Goal: Task Accomplishment & Management: Manage account settings

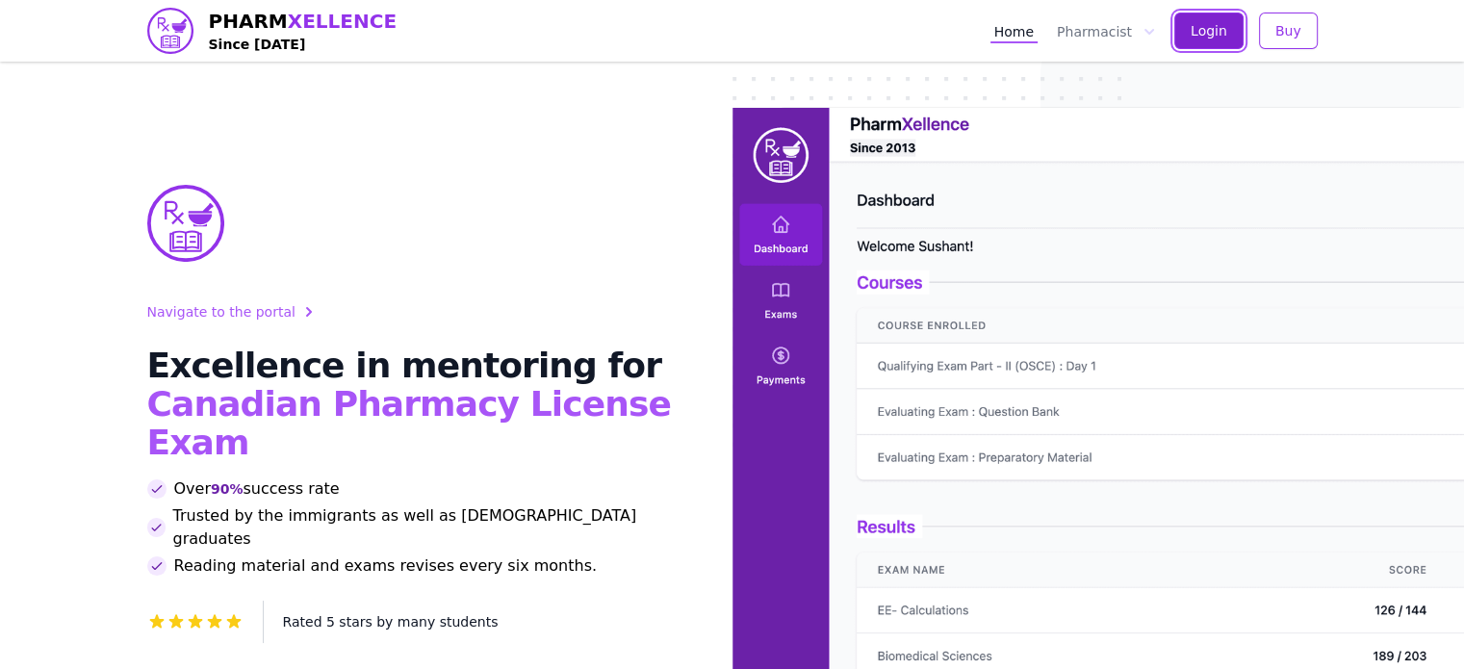
click at [1200, 25] on span "Login" at bounding box center [1209, 30] width 37 height 19
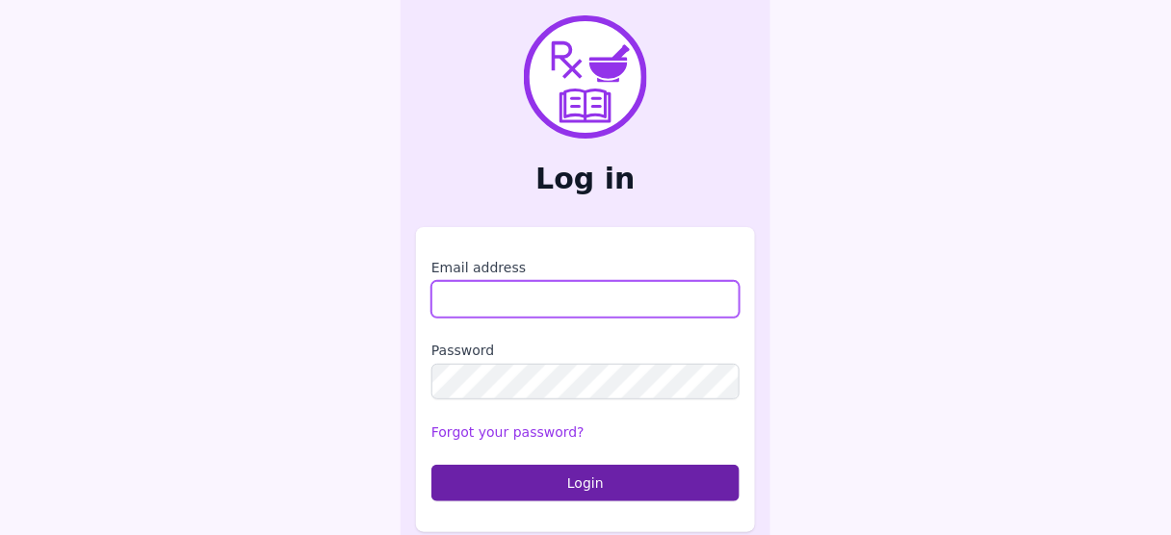
click at [503, 286] on input "Email address" at bounding box center [585, 299] width 308 height 37
type input "**********"
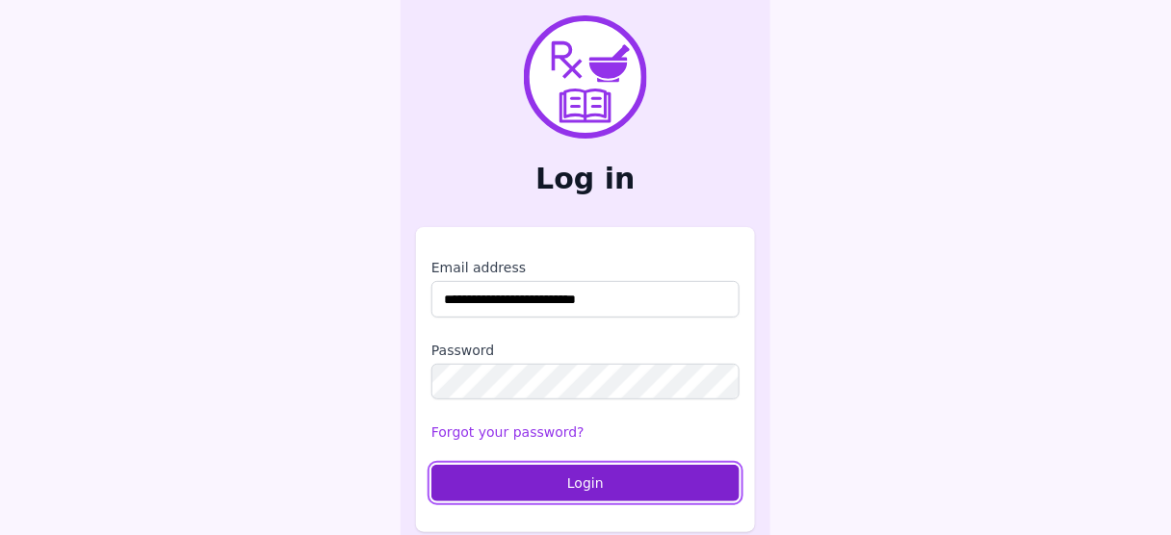
click at [607, 489] on button "Login" at bounding box center [585, 483] width 308 height 37
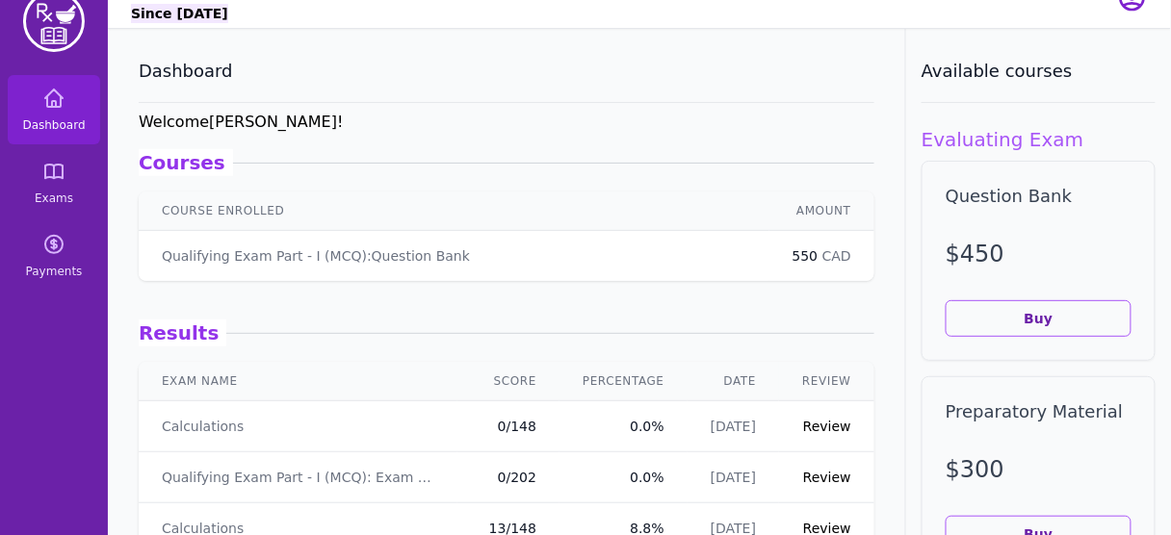
scroll to position [34, 0]
click at [29, 179] on link "Exams" at bounding box center [54, 181] width 92 height 69
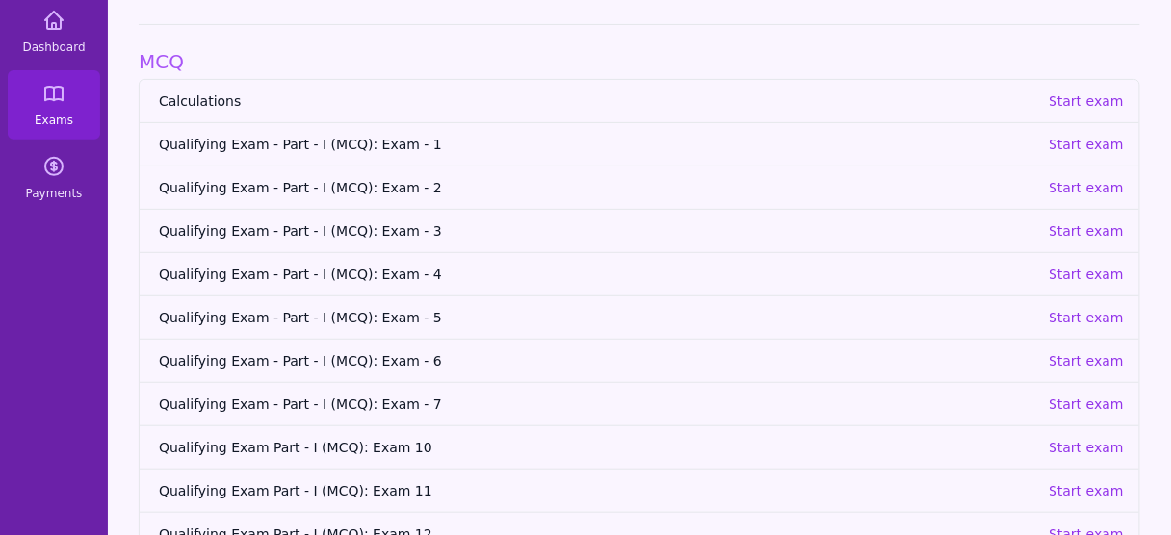
scroll to position [244, 0]
